Goal: Information Seeking & Learning: Learn about a topic

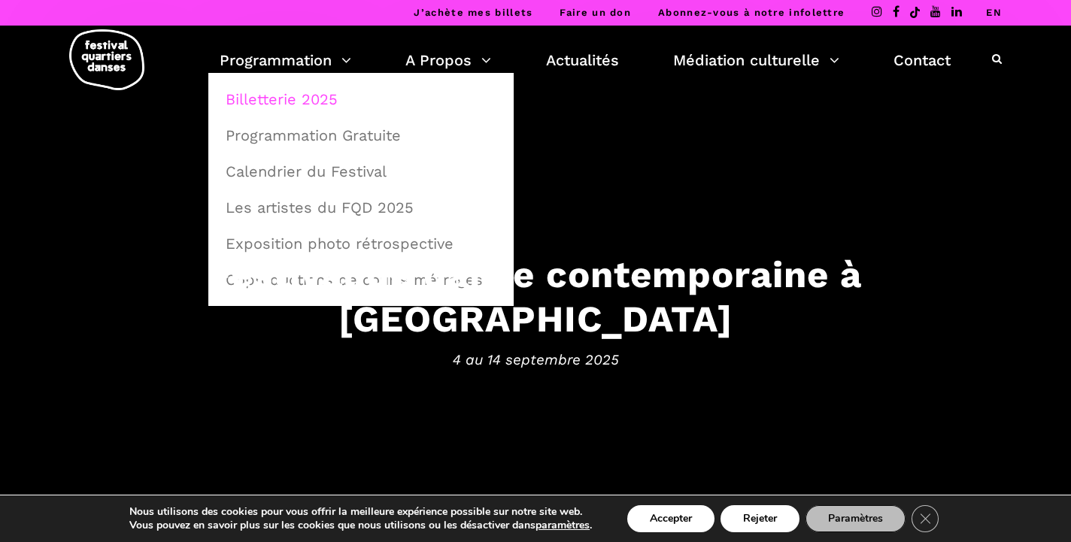
click at [290, 87] on link "Billetterie 2025" at bounding box center [361, 99] width 289 height 35
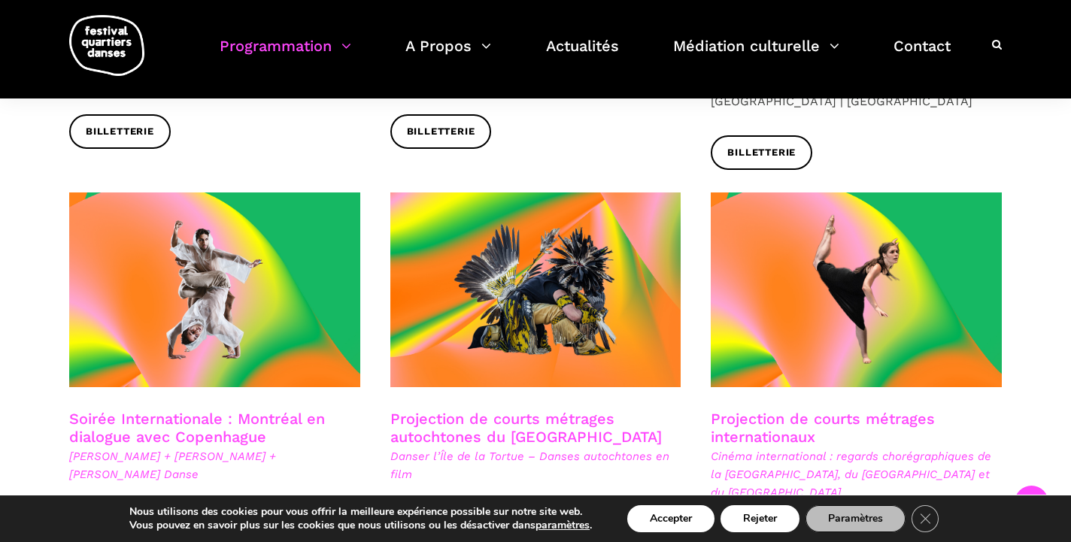
scroll to position [836, 0]
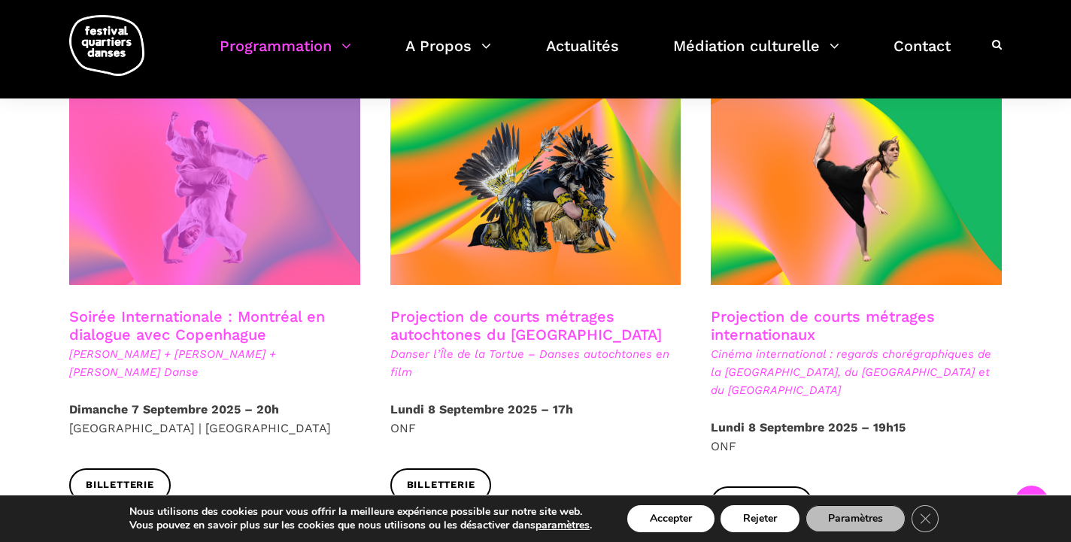
click at [265, 215] on span at bounding box center [214, 187] width 291 height 195
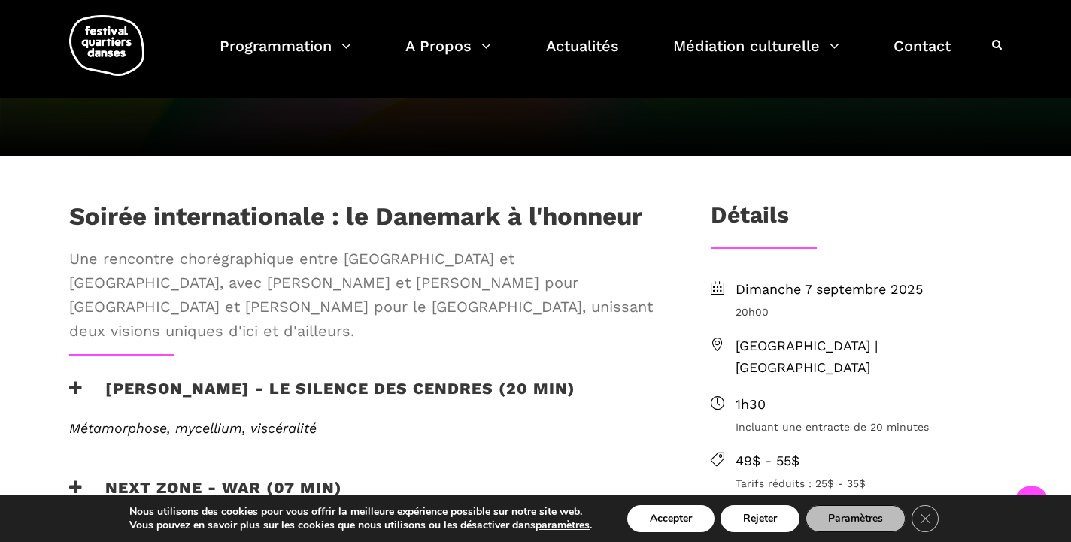
scroll to position [341, 0]
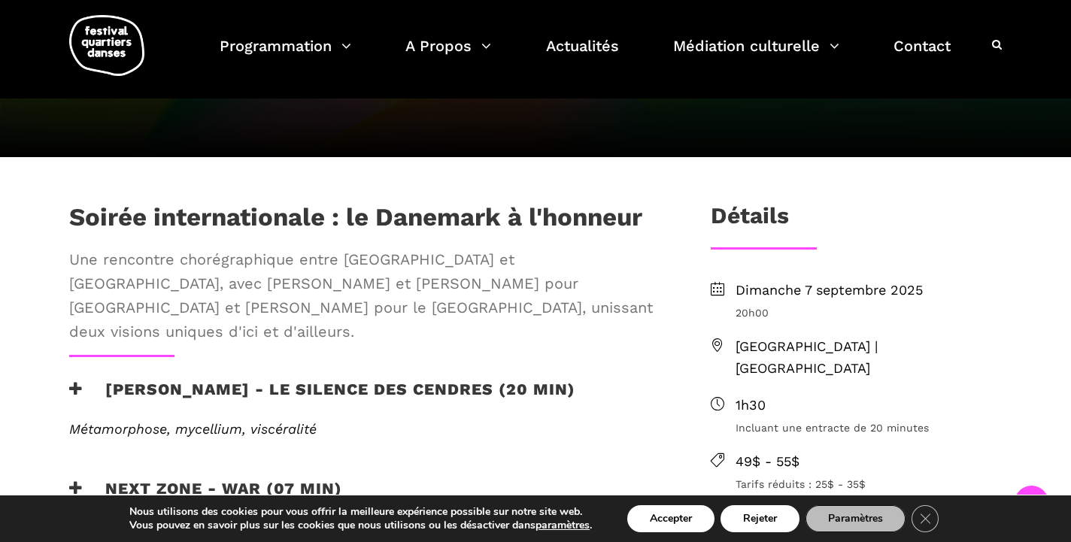
click at [199, 380] on h3 "Charles-Alexis Desgagnés - Le silence des cendres (20 min)" at bounding box center [322, 399] width 506 height 38
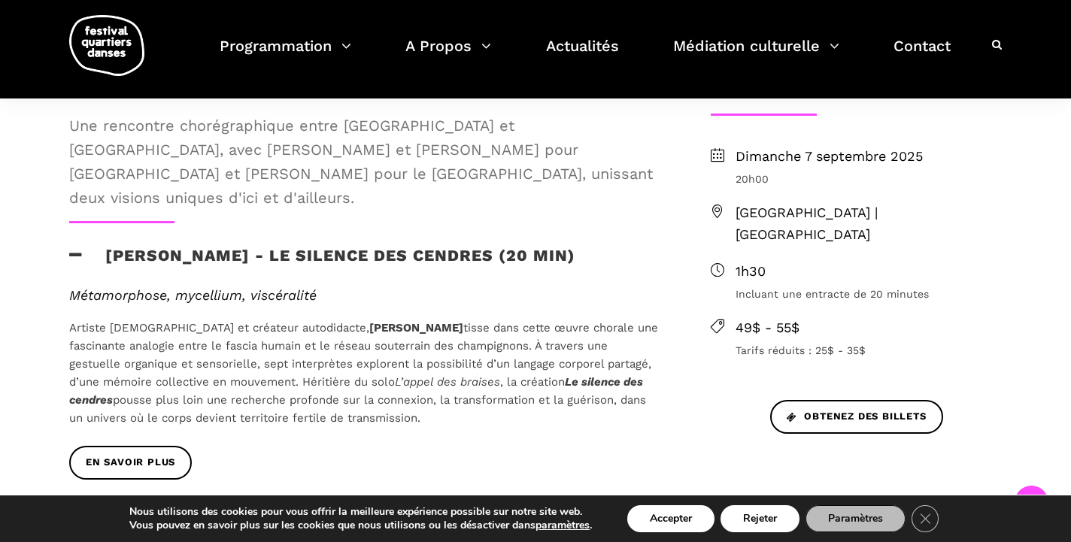
scroll to position [632, 0]
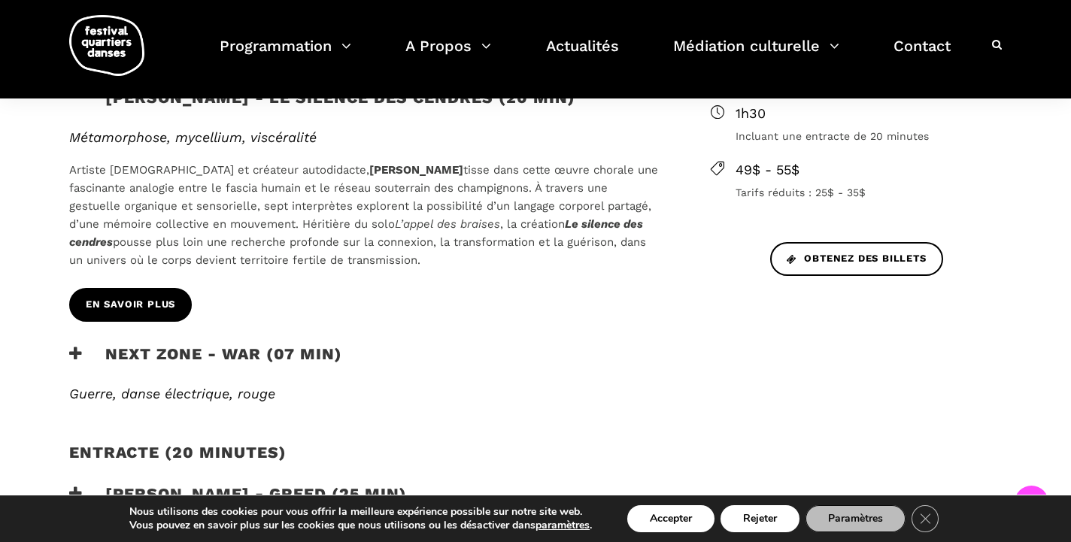
click at [152, 297] on span "En savoir plus" at bounding box center [130, 305] width 89 height 16
click at [92, 344] on h3 "next zone - WAR (07 min)" at bounding box center [205, 363] width 273 height 38
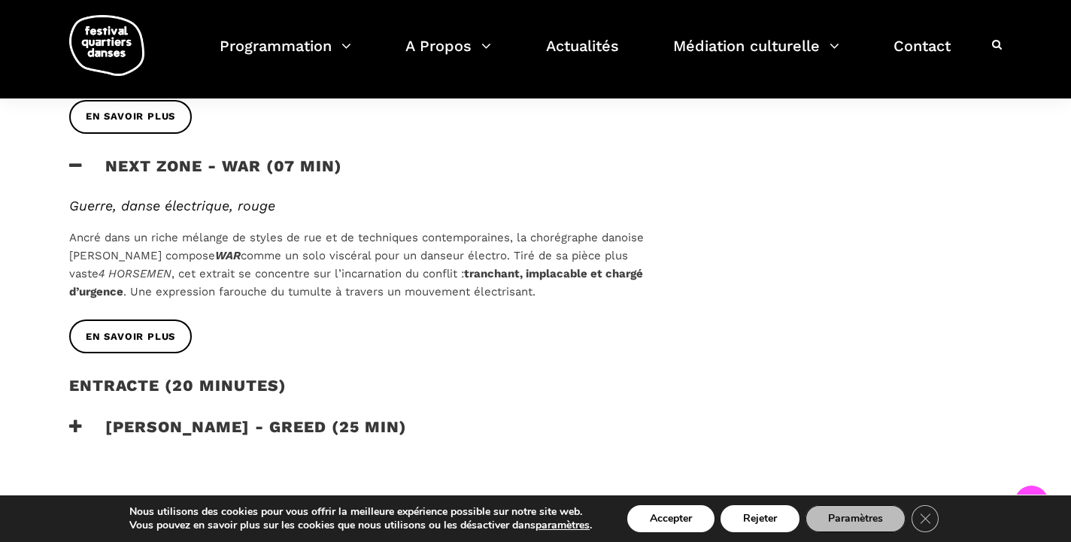
scroll to position [832, 0]
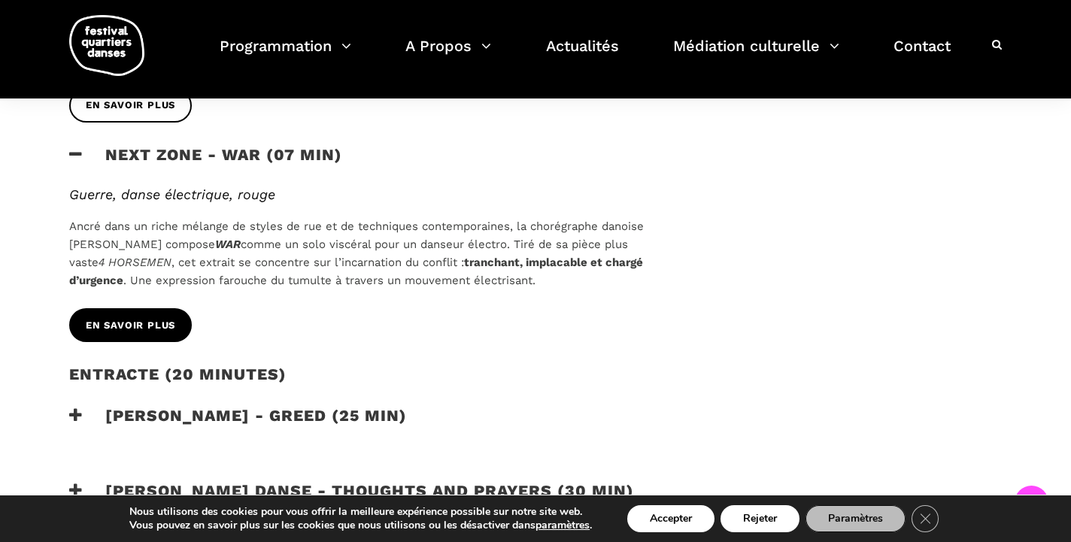
click at [103, 318] on span "En savoir plus" at bounding box center [130, 326] width 89 height 16
click at [102, 145] on h3 "next zone - WAR (07 min)" at bounding box center [205, 164] width 273 height 38
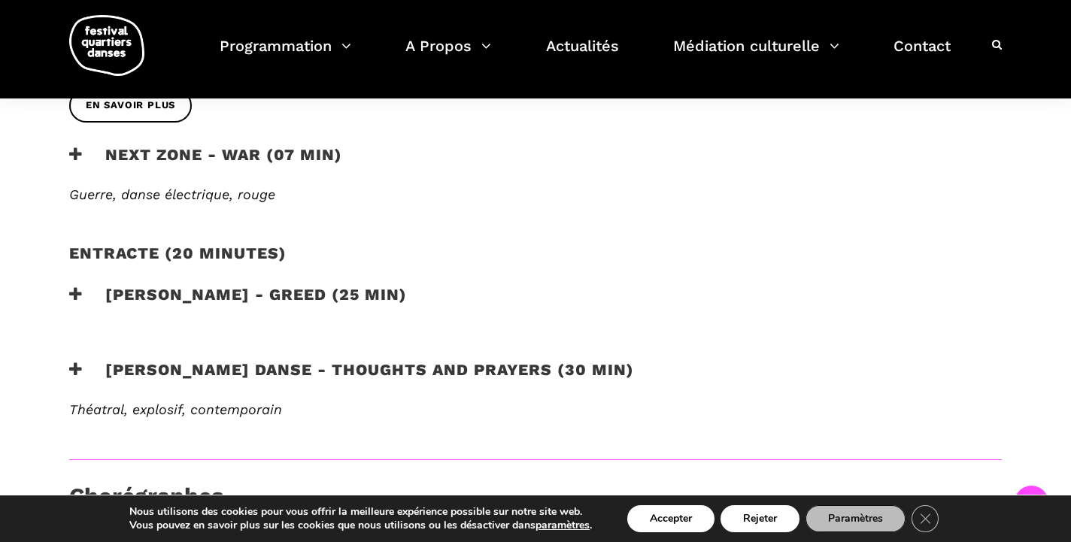
click at [132, 285] on h3 "Lene boel - greed (25 min)" at bounding box center [238, 304] width 338 height 38
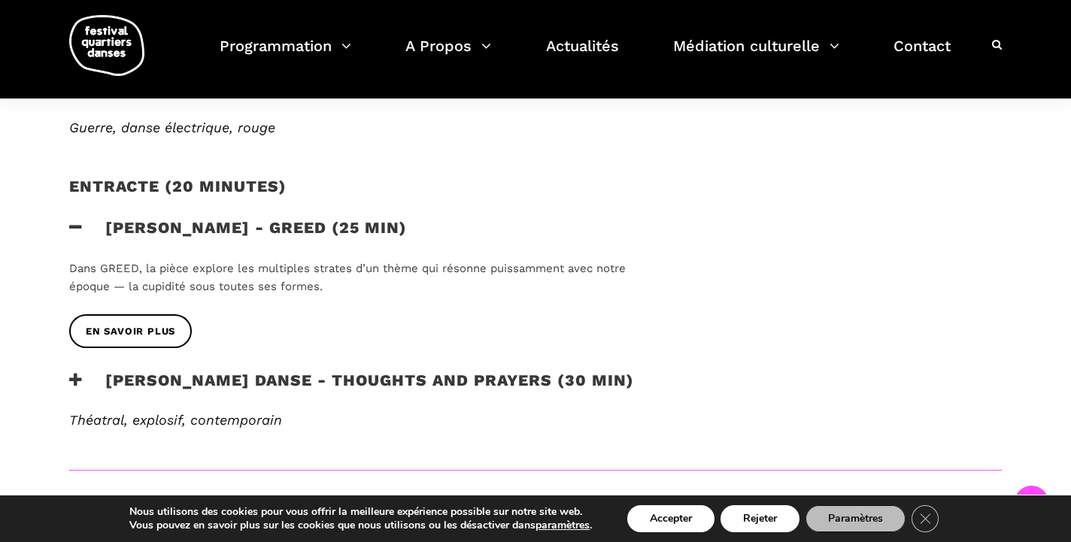
scroll to position [947, 0]
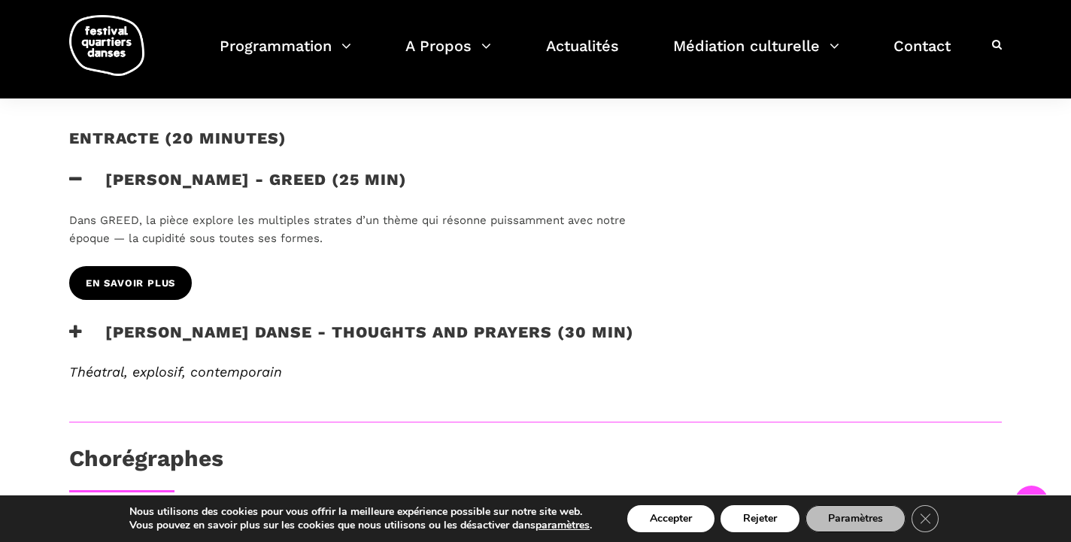
click at [130, 267] on link "En savoir plus" at bounding box center [130, 283] width 123 height 34
click at [79, 170] on h3 "Lene boel - greed (25 min)" at bounding box center [238, 189] width 338 height 38
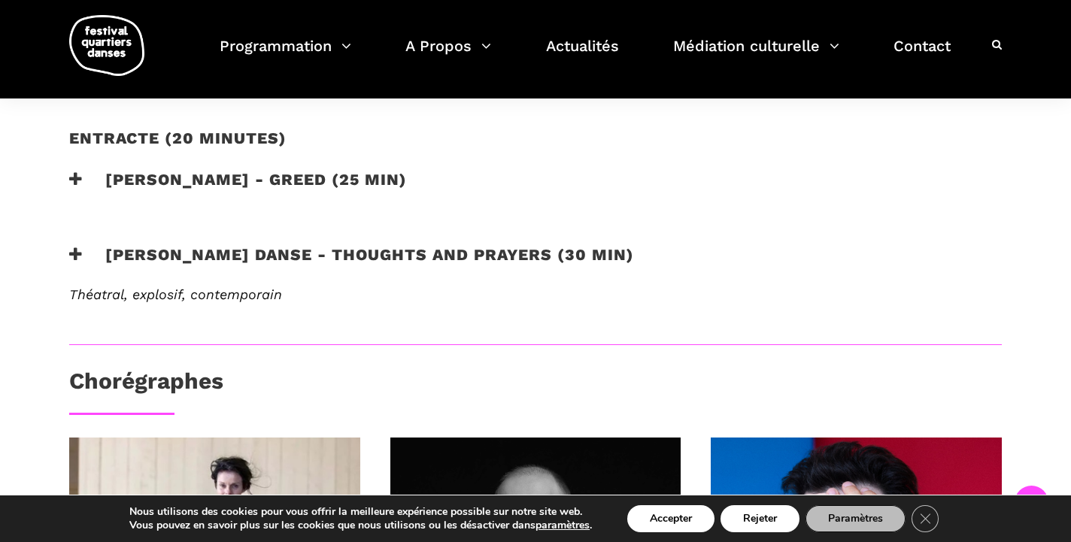
click at [78, 247] on icon at bounding box center [76, 255] width 14 height 16
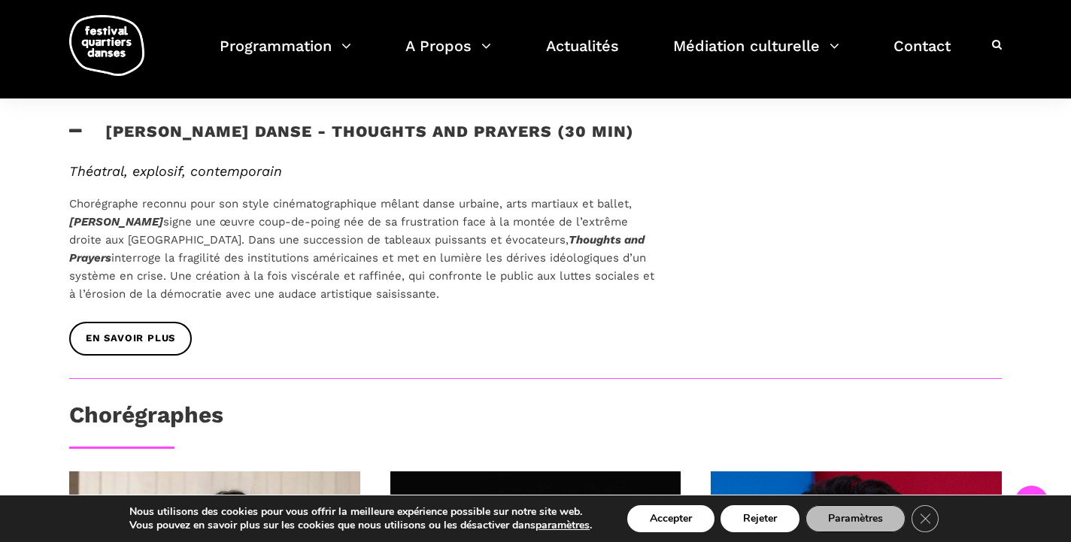
scroll to position [1069, 0]
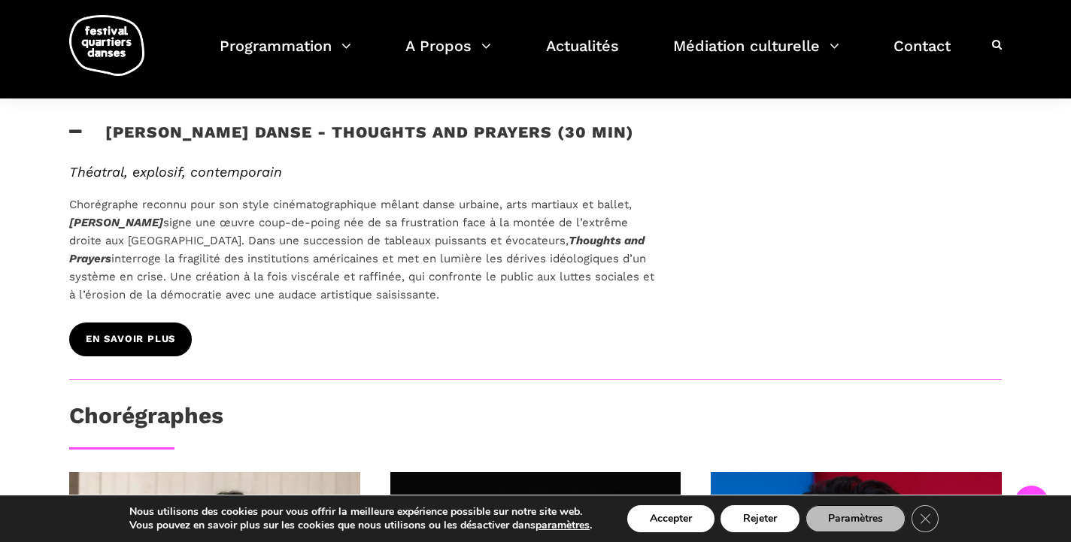
click at [114, 323] on link "En savoir plus" at bounding box center [130, 340] width 123 height 34
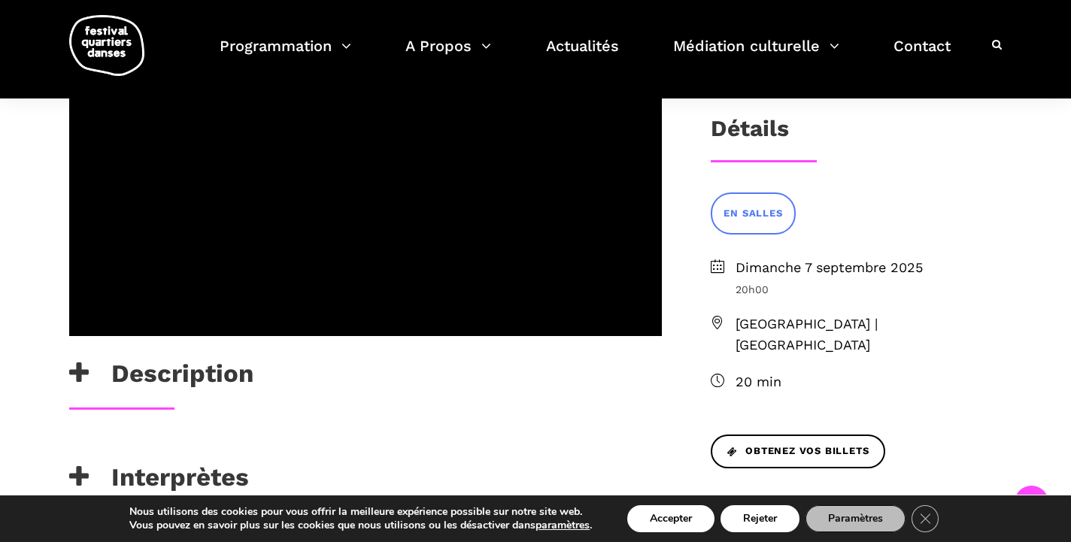
scroll to position [336, 0]
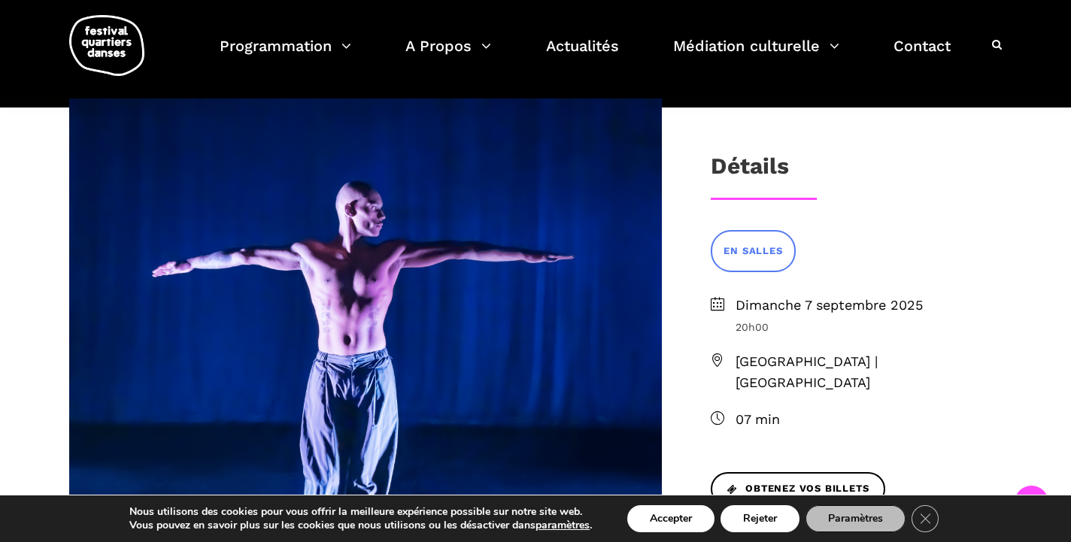
scroll to position [293, 0]
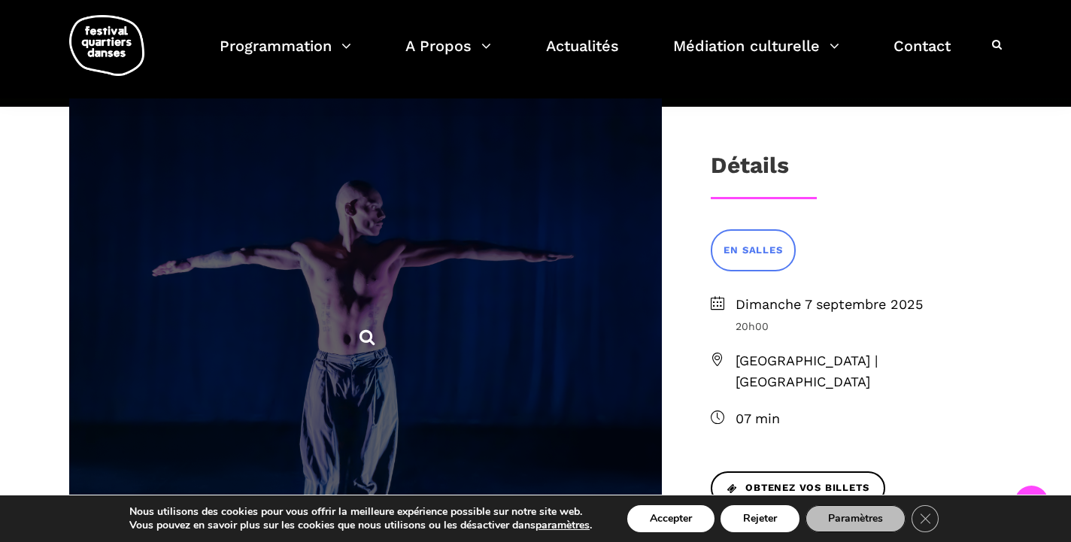
click at [308, 327] on span at bounding box center [365, 335] width 593 height 593
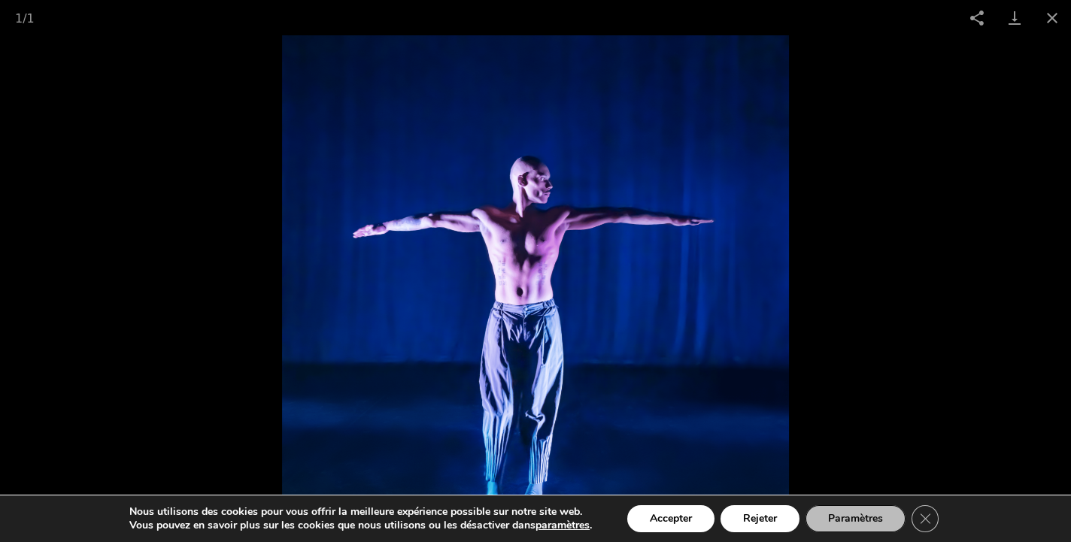
scroll to position [475, 0]
click at [1049, 17] on button "Close gallery" at bounding box center [1052, 17] width 38 height 35
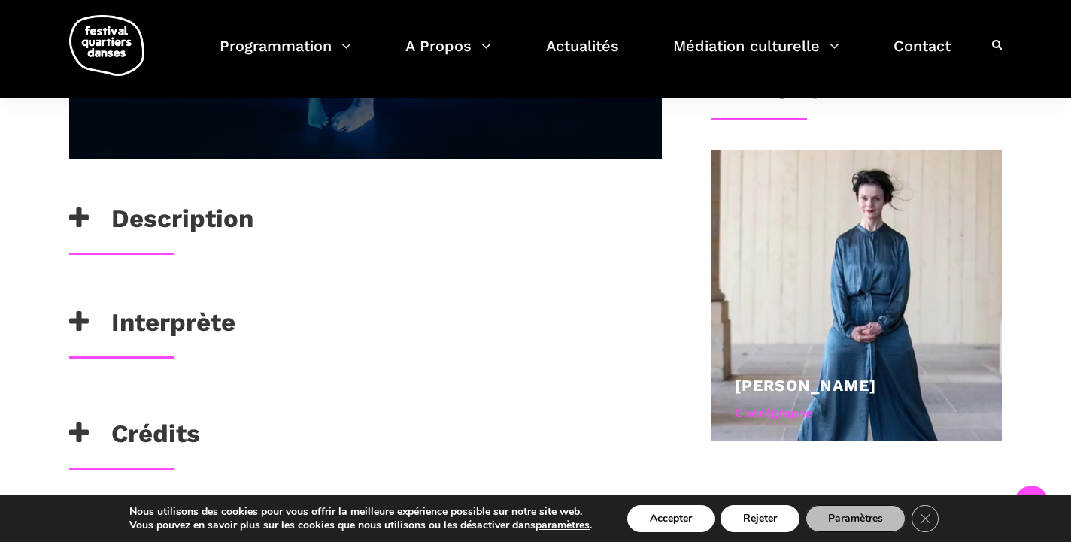
scroll to position [776, 0]
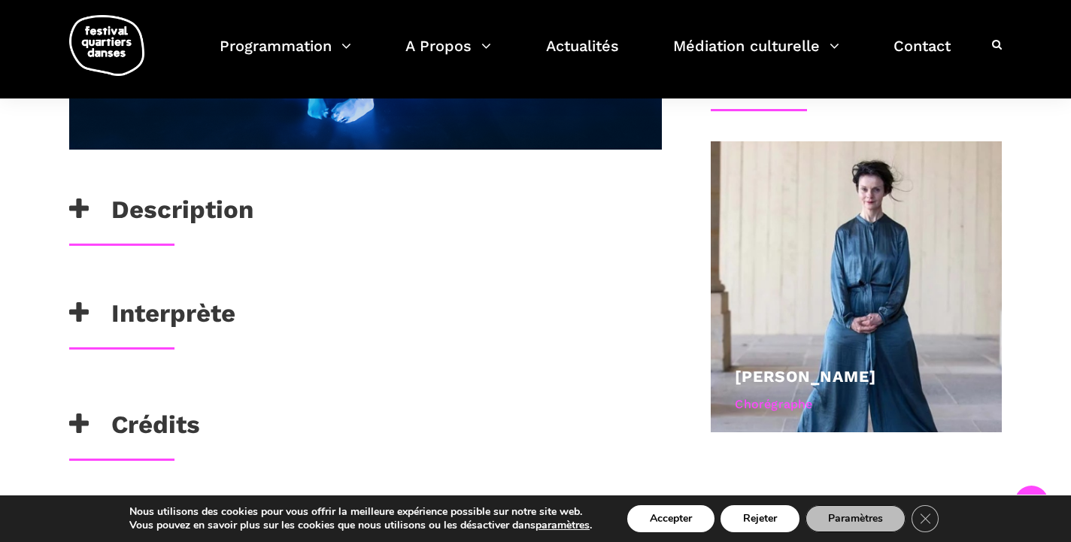
click at [197, 220] on h3 "Description" at bounding box center [161, 214] width 184 height 38
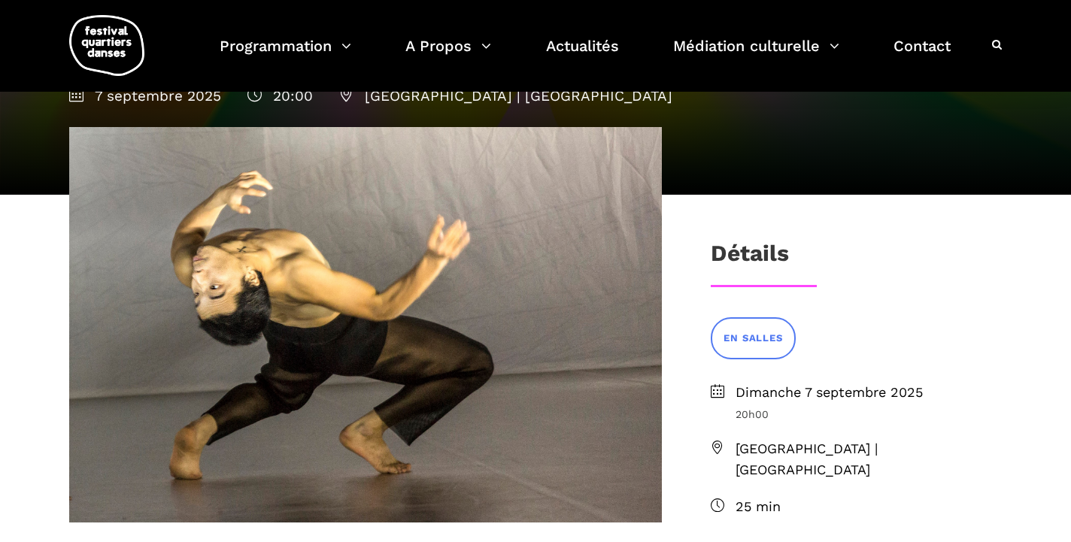
scroll to position [209, 0]
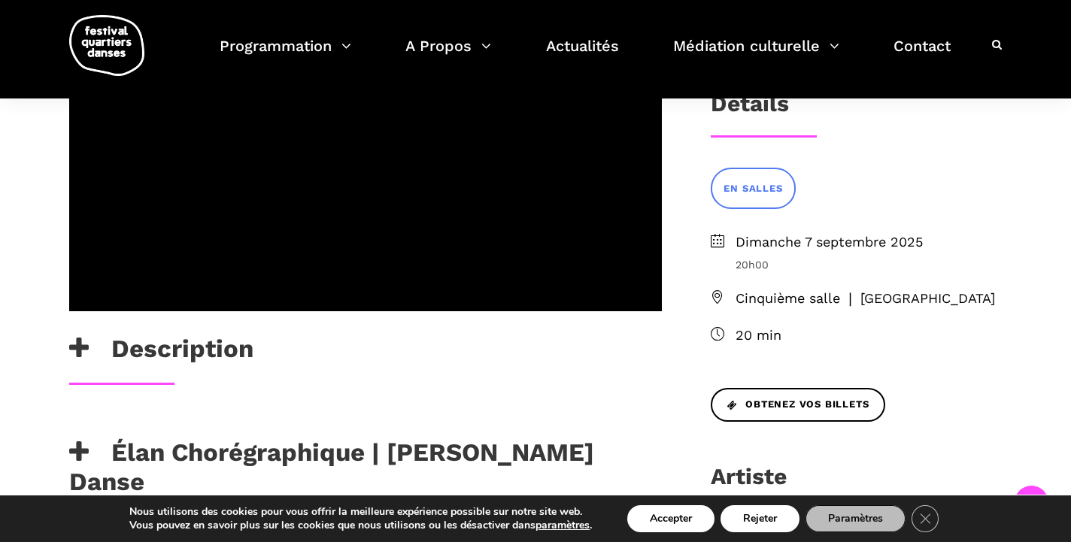
scroll to position [532, 0]
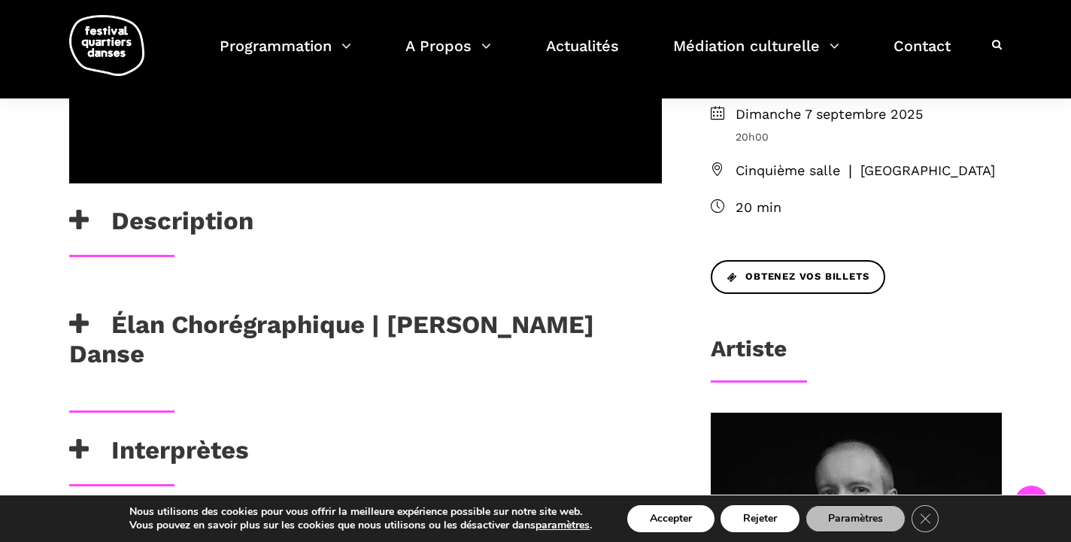
click at [258, 206] on div "Description" at bounding box center [365, 225] width 593 height 38
